Goal: Navigation & Orientation: Find specific page/section

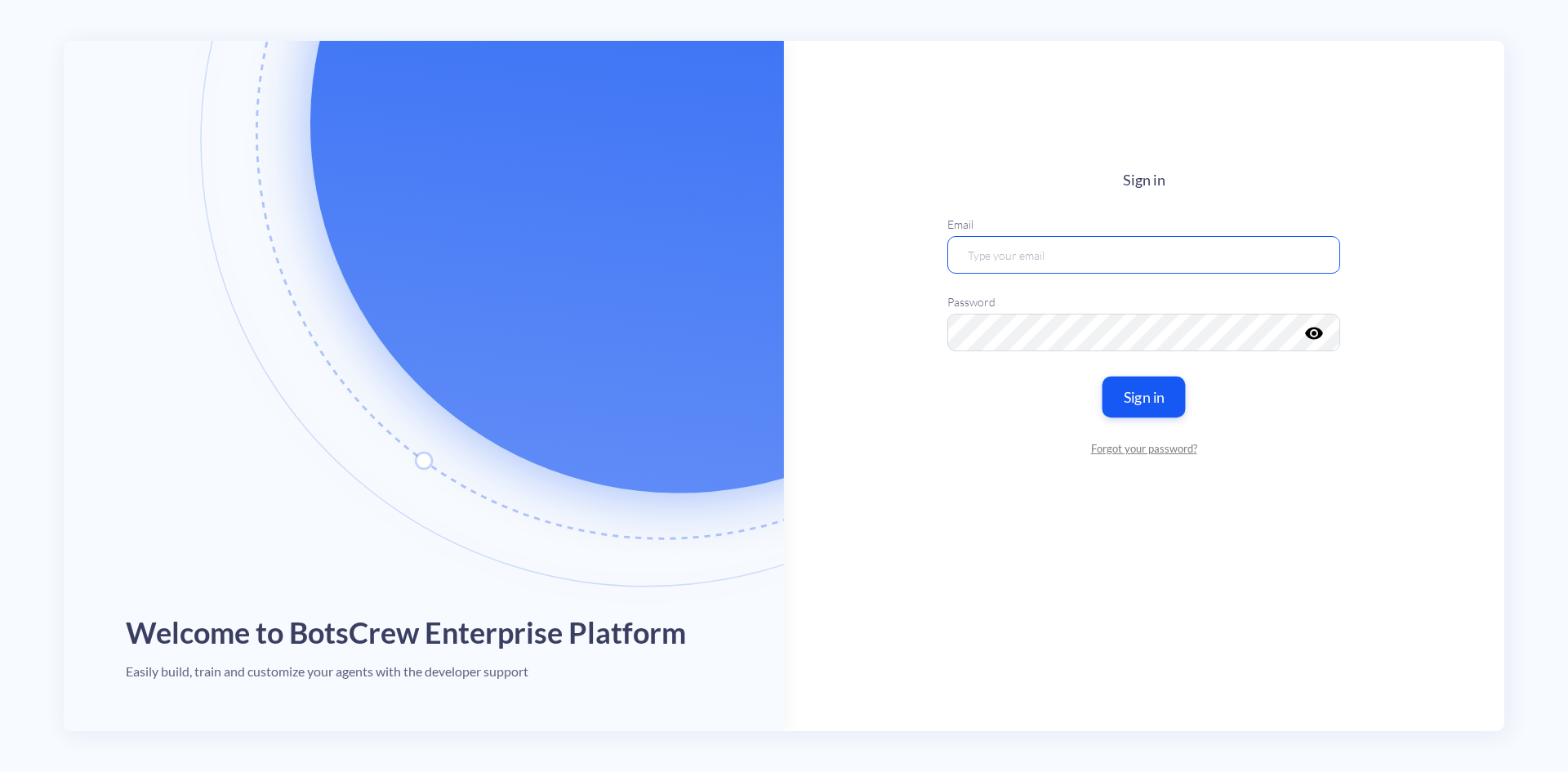
type input "[EMAIL_ADDRESS][DOMAIN_NAME]"
click at [1152, 392] on button "Sign in" at bounding box center [1144, 396] width 83 height 41
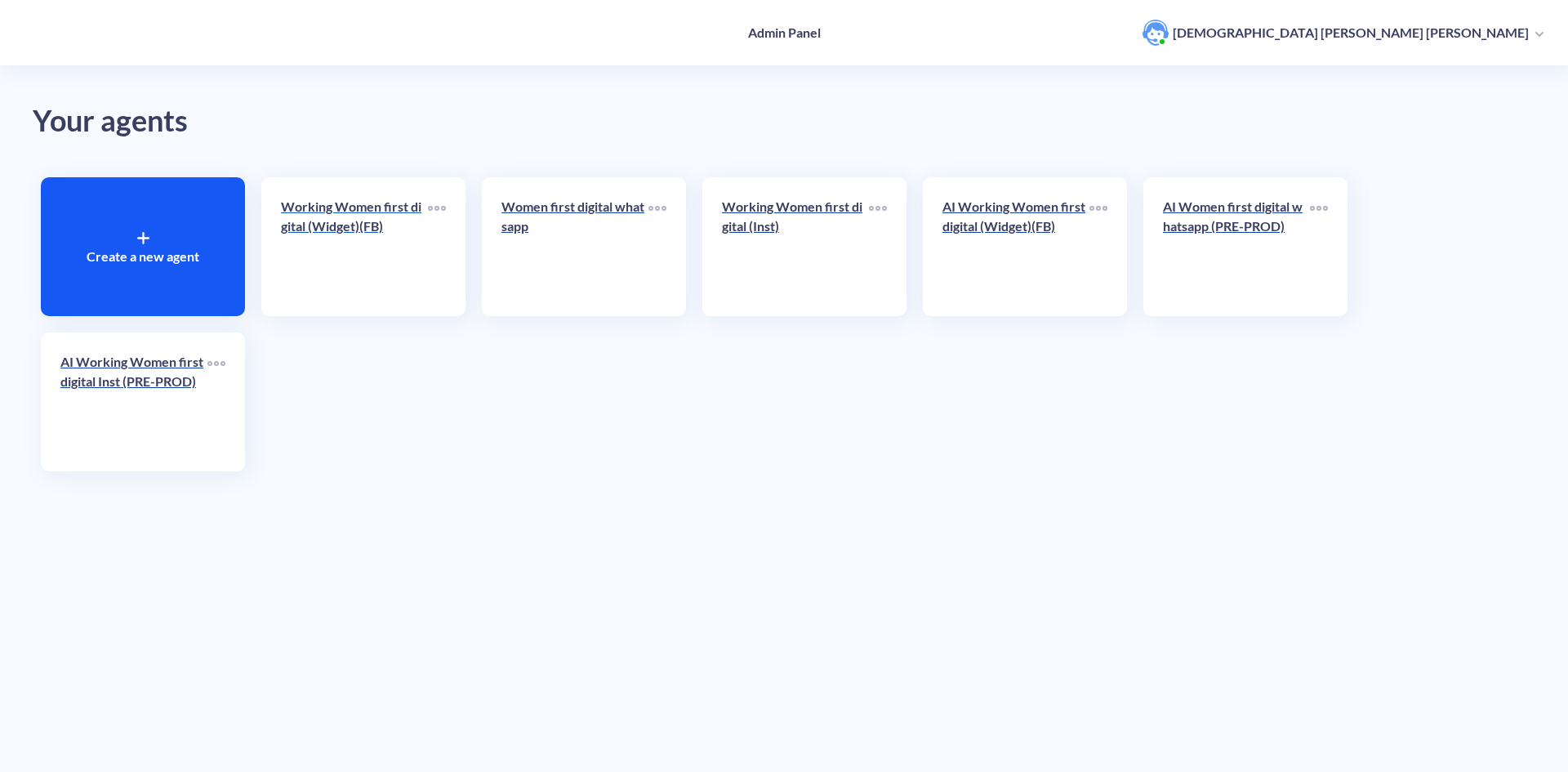
click at [351, 228] on p "Working Women first digital (Widget)(FB)" at bounding box center [355, 217] width 147 height 39
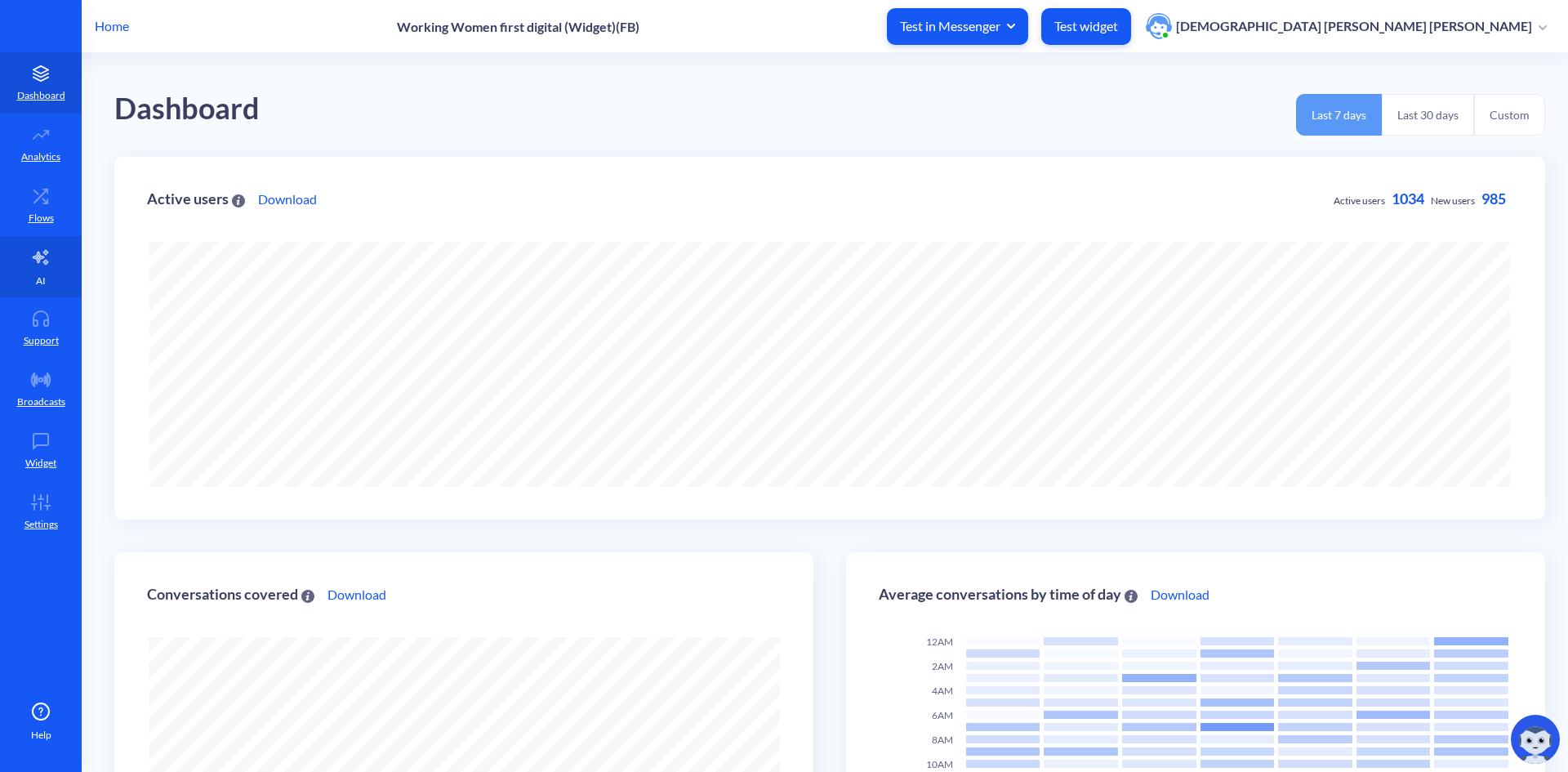
scroll to position [772, 1568]
click at [51, 269] on link "AI" at bounding box center [40, 266] width 81 height 61
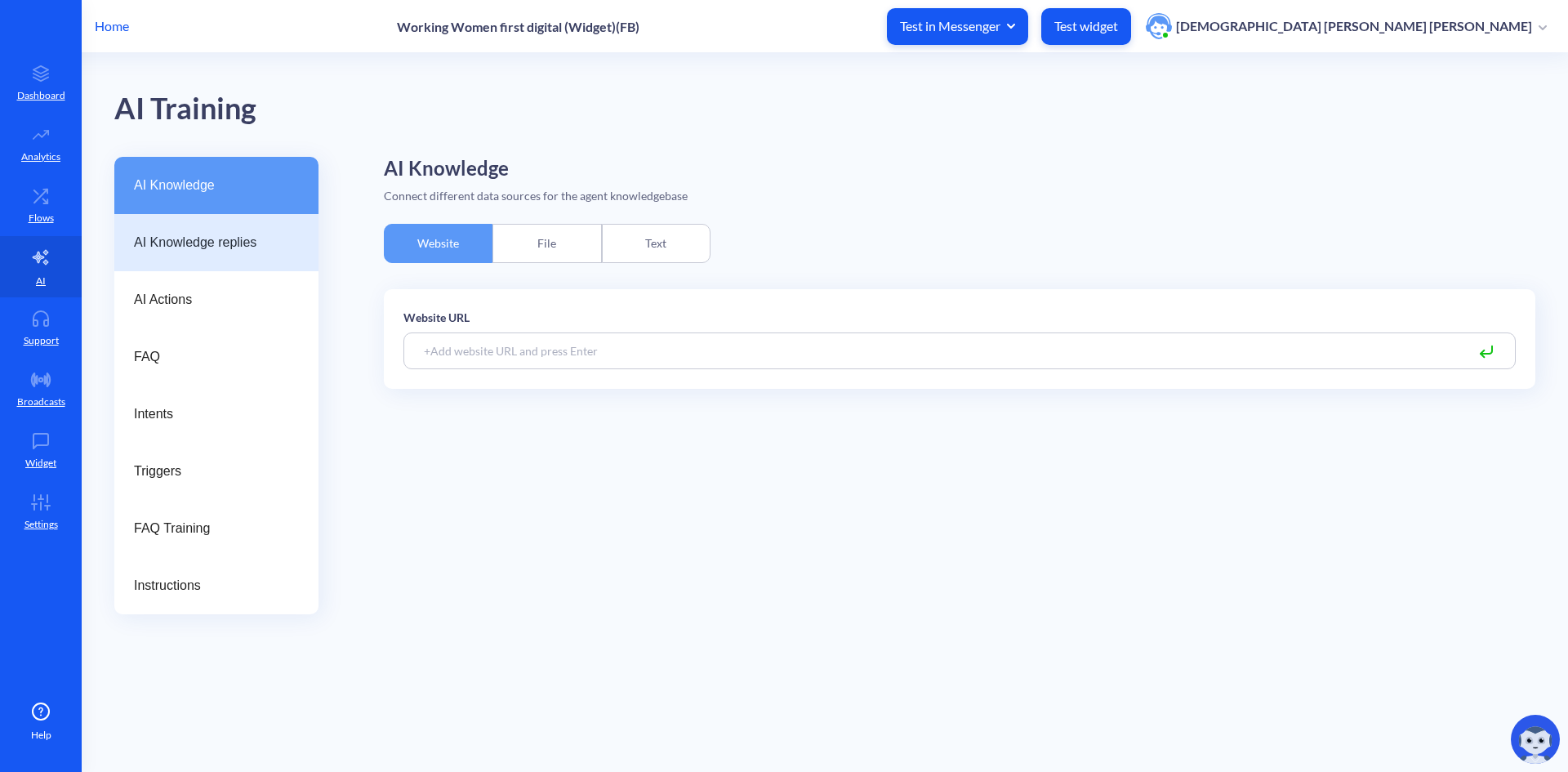
click at [260, 236] on span "AI Knowledge replies" at bounding box center [209, 242] width 152 height 20
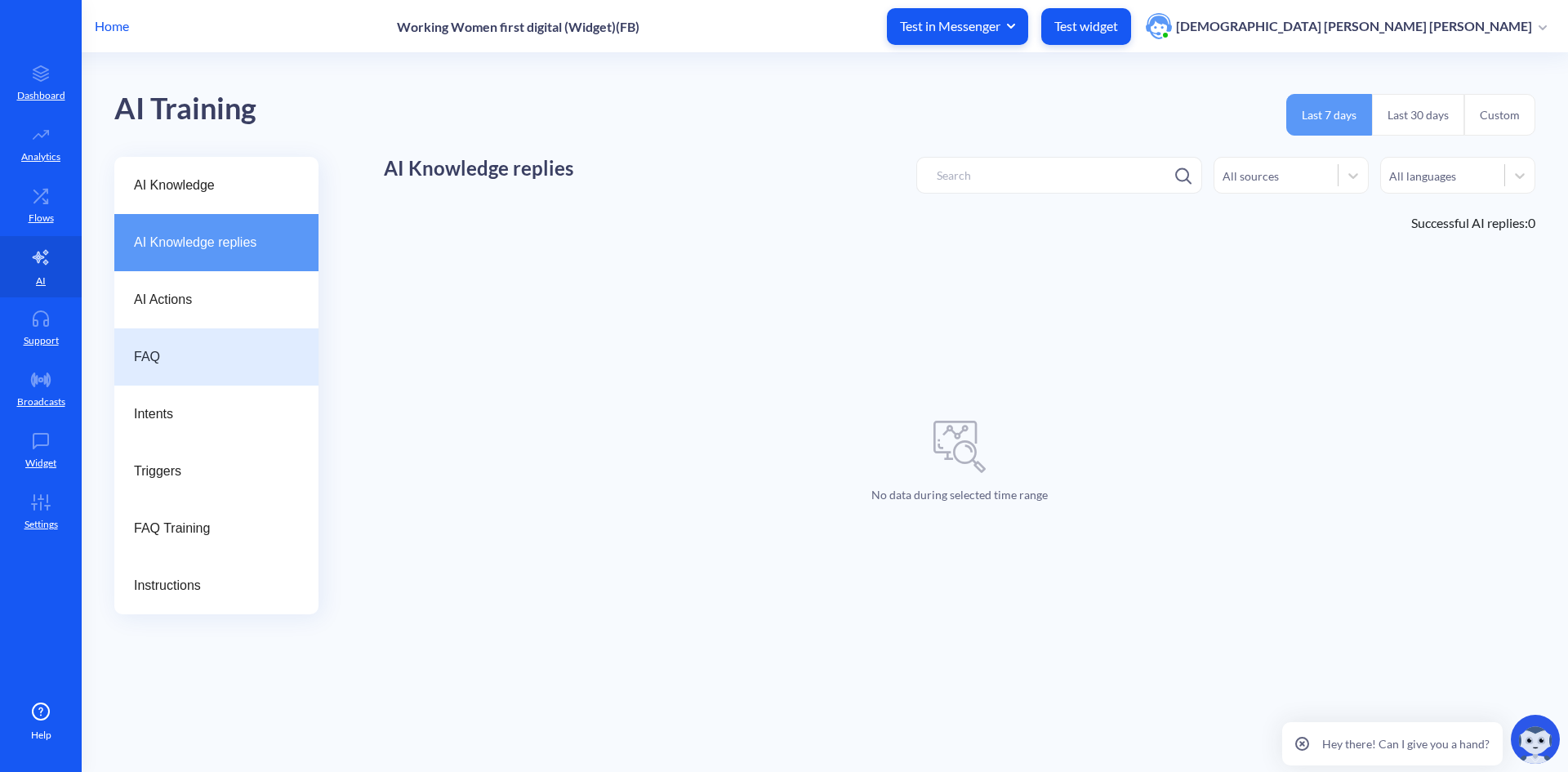
click at [184, 343] on div "FAQ" at bounding box center [216, 356] width 204 height 57
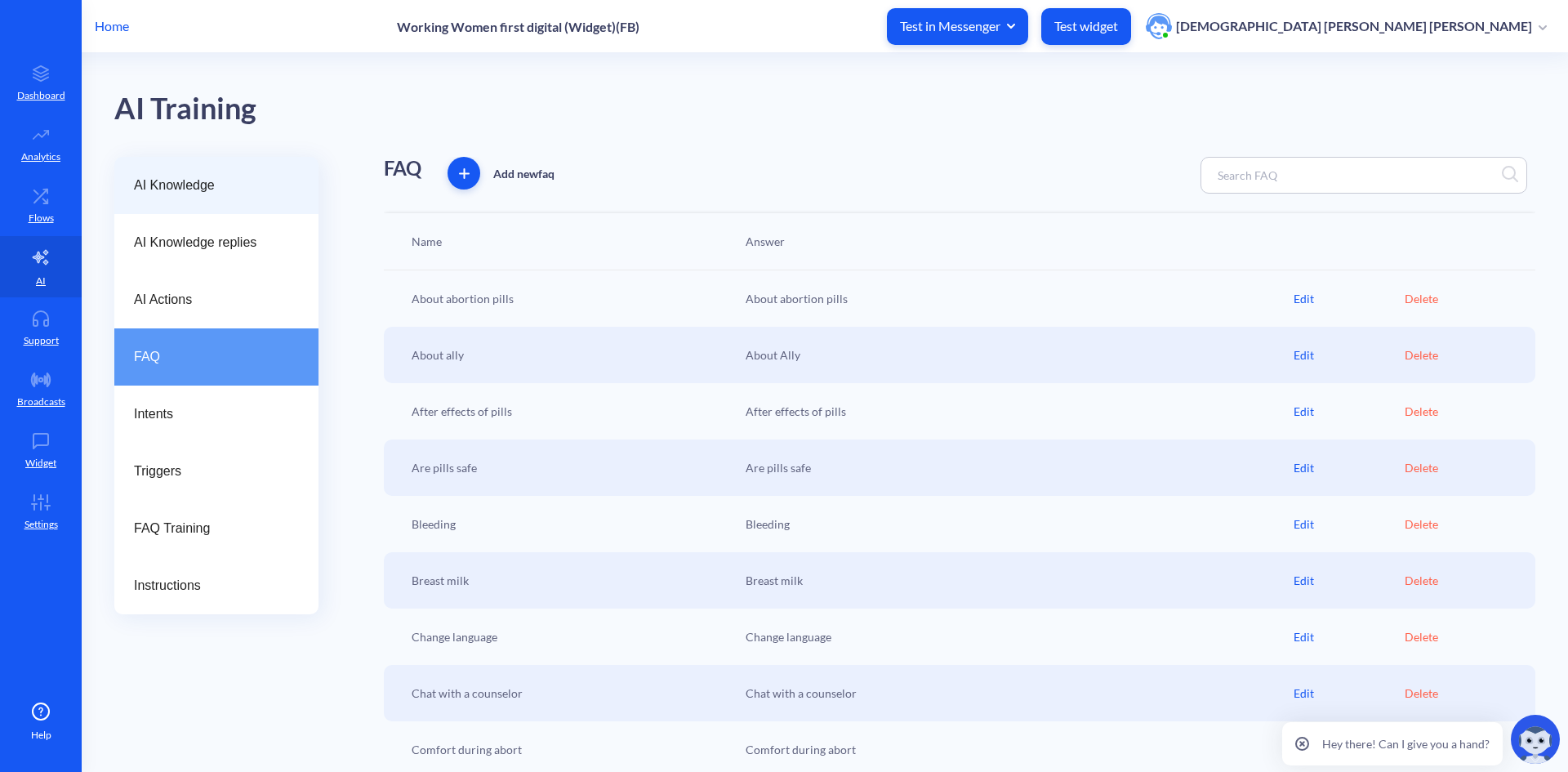
click at [181, 179] on span "AI Knowledge" at bounding box center [209, 185] width 152 height 20
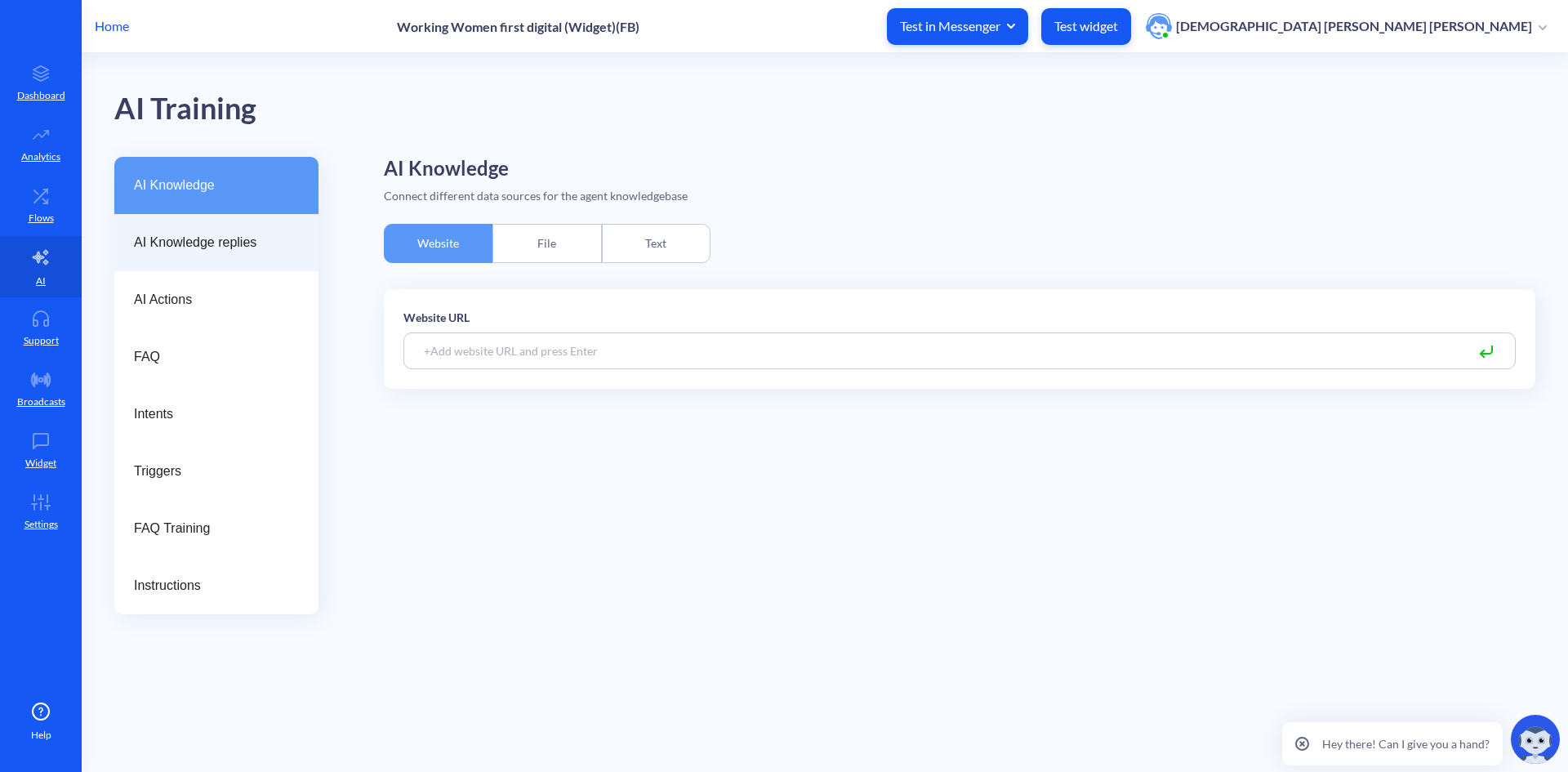
click at [169, 218] on div "AI Knowledge replies" at bounding box center [216, 242] width 204 height 57
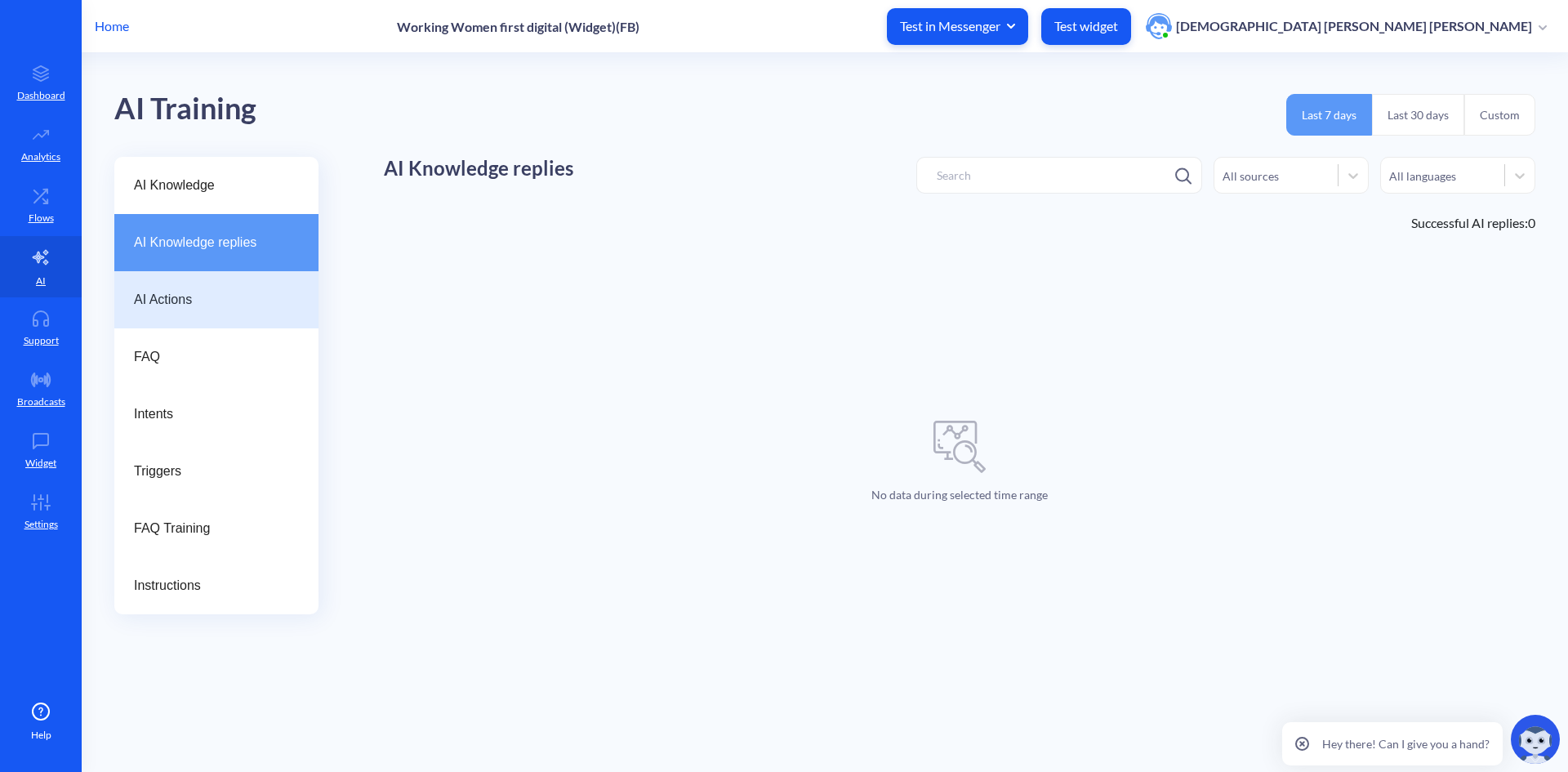
click at [177, 302] on span "AI Actions" at bounding box center [209, 299] width 152 height 20
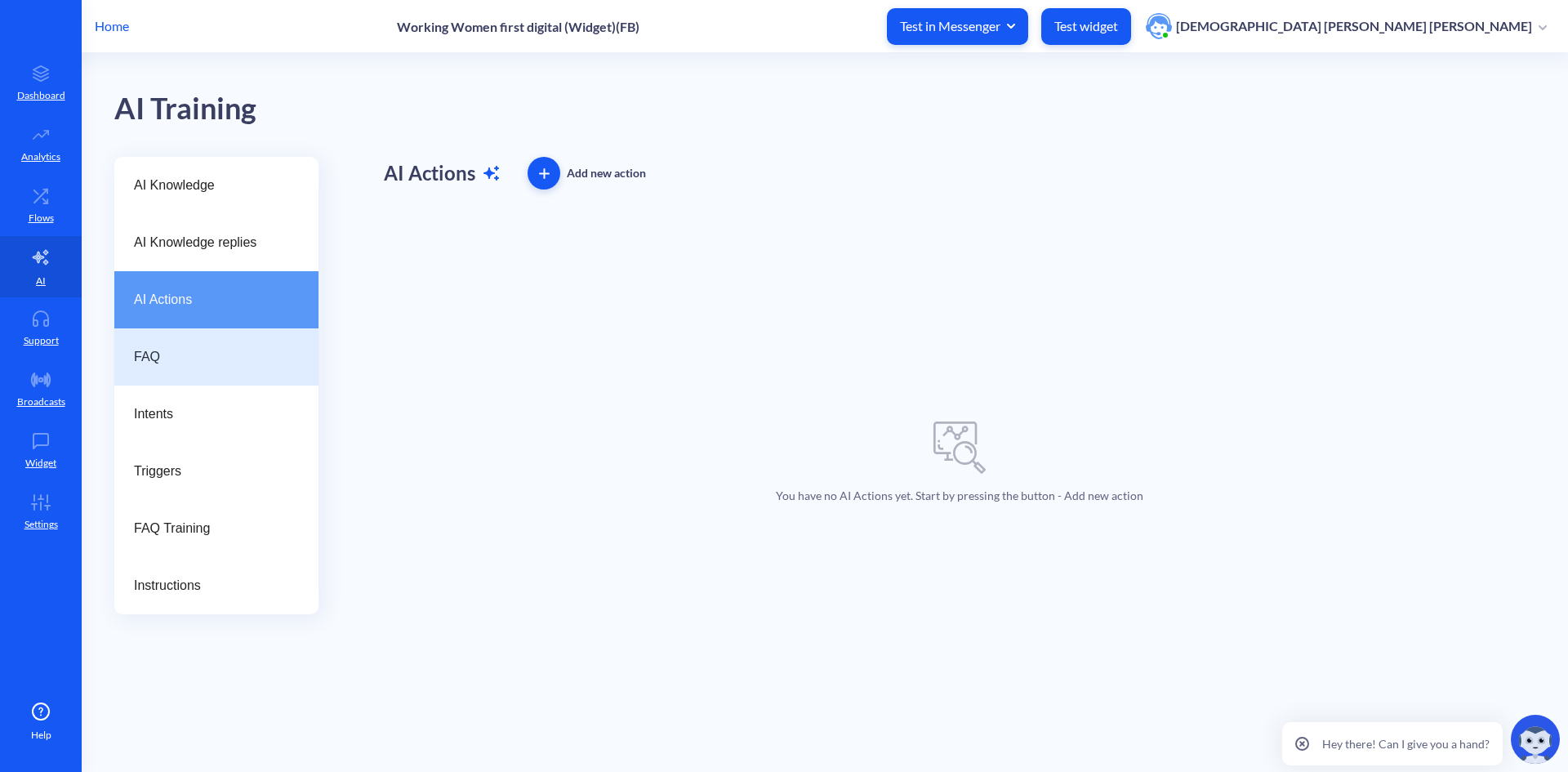
click at [169, 357] on span "FAQ" at bounding box center [209, 356] width 152 height 20
